Goal: Navigation & Orientation: Find specific page/section

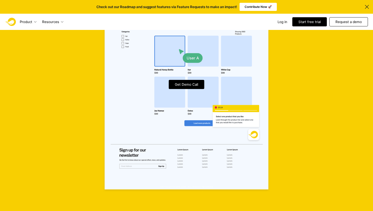
scroll to position [1247, 0]
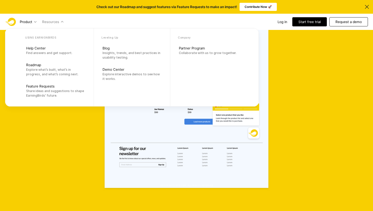
click at [57, 23] on p "Resources" at bounding box center [50, 21] width 17 height 5
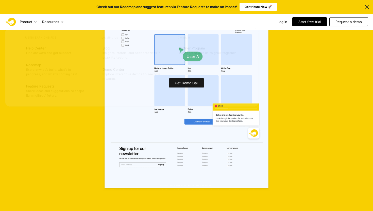
click at [71, 136] on div "Get Demo Call" at bounding box center [186, 83] width 373 height 257
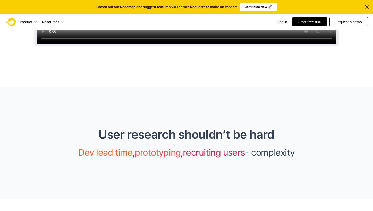
scroll to position [0, 0]
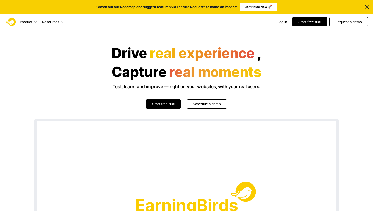
click at [246, 4] on link "Contribute Now 🚀" at bounding box center [258, 7] width 37 height 8
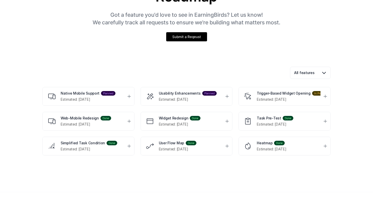
scroll to position [86, 0]
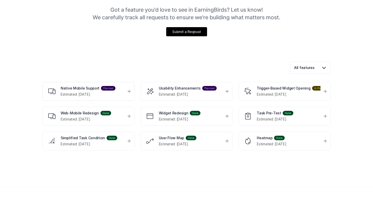
click at [127, 91] on icon at bounding box center [129, 91] width 5 height 5
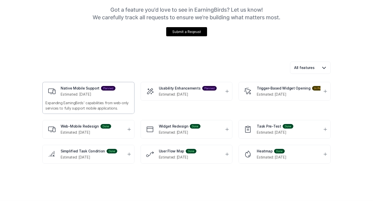
click at [127, 91] on icon at bounding box center [129, 91] width 5 height 5
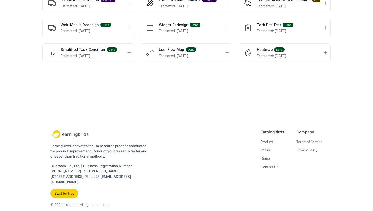
scroll to position [185, 0]
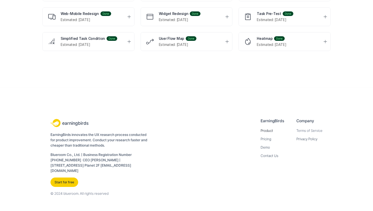
click at [264, 132] on link "Product" at bounding box center [267, 131] width 12 height 4
click at [268, 137] on link "Pricing" at bounding box center [266, 139] width 11 height 4
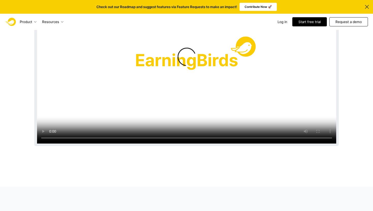
scroll to position [210, 0]
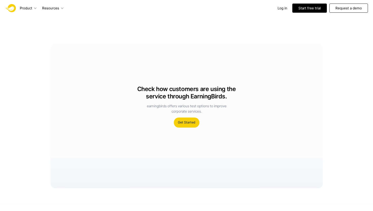
scroll to position [511, 0]
